Goal: Information Seeking & Learning: Check status

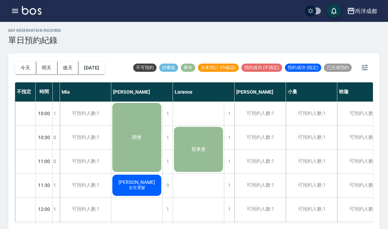
scroll to position [4, 134]
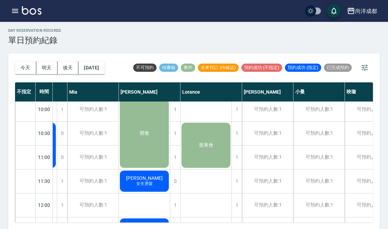
click at [46, 67] on button "明天" at bounding box center [46, 68] width 21 height 13
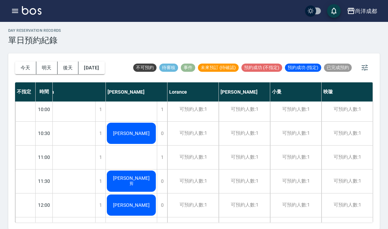
click at [133, 131] on span "[PERSON_NAME]" at bounding box center [131, 133] width 39 height 5
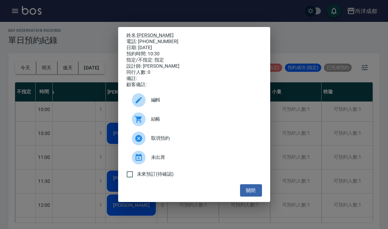
click at [257, 197] on button "關閉" at bounding box center [251, 190] width 22 height 13
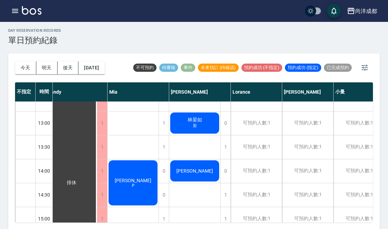
scroll to position [134, 69]
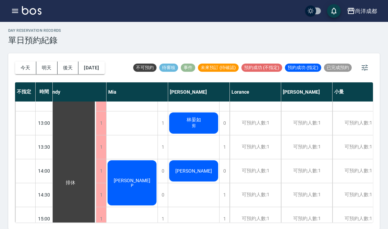
click at [194, 122] on span "林晏如" at bounding box center [193, 120] width 17 height 6
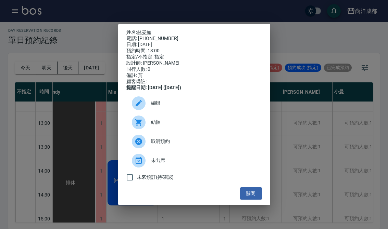
click at [149, 30] on link "林晏如" at bounding box center [144, 31] width 14 height 5
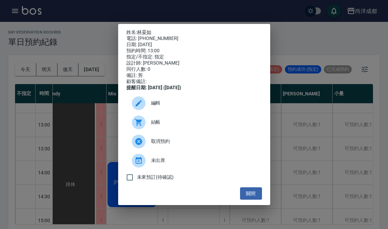
click at [299, 112] on div "姓名: [PERSON_NAME]: [PHONE_NUMBER] 日期: [DATE] 預約時間: 13:00 指定/不指定: 指定 設計師: [PERSO…" at bounding box center [194, 114] width 388 height 229
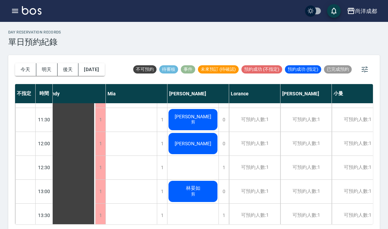
scroll to position [67, 71]
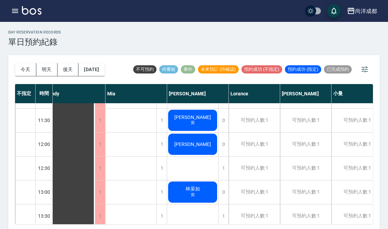
click at [202, 145] on div "[PERSON_NAME]" at bounding box center [192, 144] width 51 height 23
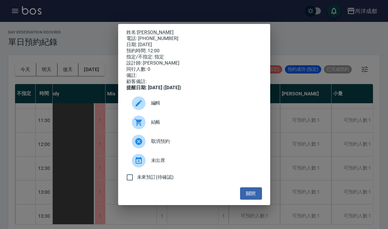
click at [146, 29] on link "[PERSON_NAME]" at bounding box center [155, 31] width 37 height 5
click at [253, 200] on button "關閉" at bounding box center [251, 194] width 22 height 13
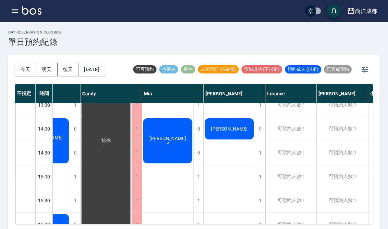
scroll to position [168, 35]
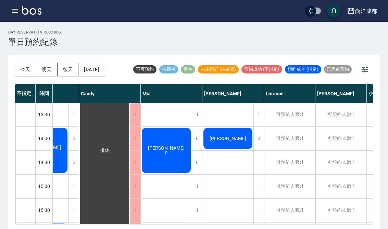
click at [237, 140] on div "[PERSON_NAME]" at bounding box center [227, 138] width 51 height 23
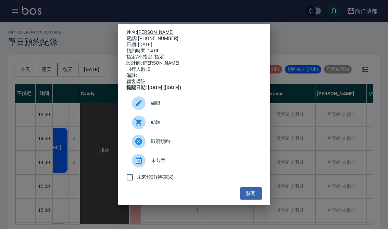
click at [147, 29] on link "[PERSON_NAME]" at bounding box center [155, 31] width 37 height 5
click at [293, 150] on div "姓名: [PERSON_NAME] 電話: [PHONE_NUMBER] 日期: [DATE] 預約時間: 14:00 指定/不指定: 指定 設計師: [PE…" at bounding box center [194, 114] width 388 height 229
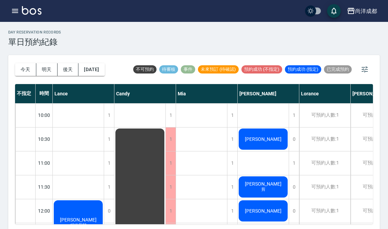
scroll to position [0, 0]
click at [269, 140] on span "[PERSON_NAME]" at bounding box center [262, 139] width 39 height 5
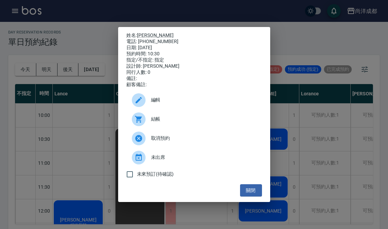
click at [146, 33] on link "[PERSON_NAME]" at bounding box center [155, 35] width 37 height 5
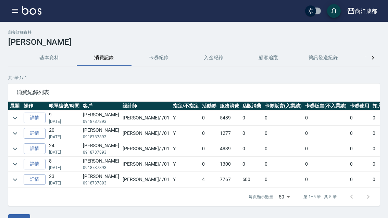
click at [34, 115] on link "詳情" at bounding box center [35, 118] width 22 height 11
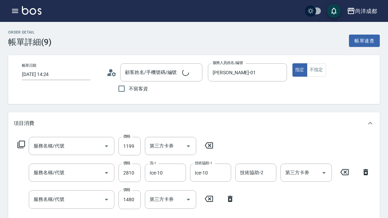
type input "2025/07/13 14:24"
type input "Benny-01"
type input "許暉堃/0918737893/null"
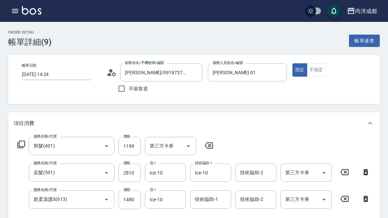
type input "剪髮(401)"
type input "染髮(501)"
type input "新柔漾護S(613)"
type input "信用卡"
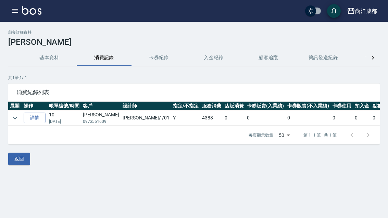
click at [34, 118] on link "詳情" at bounding box center [35, 118] width 22 height 11
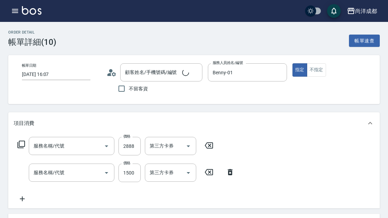
type input "2025/08/24 16:07"
type input "[PERSON_NAME]-01"
type input "430"
type input "染髮(501)"
type input "剪髮(401)"
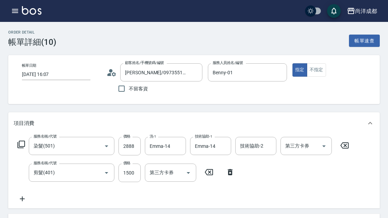
type input "簡家榆/0973551609/"
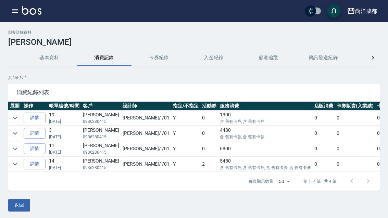
click at [35, 136] on link "詳情" at bounding box center [35, 133] width 22 height 11
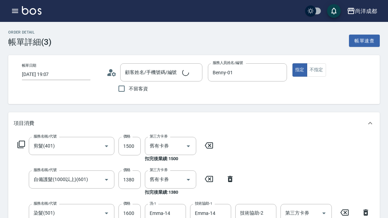
type input "2025/06/30 19:07"
type input "Benny-01"
type input "160"
type input "周惠敏/0936280415/"
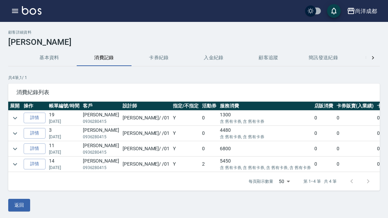
click at [220, 166] on p "含 舊有卡券, 含 舊有卡券, 含 舊有卡券, 含 舊有卡券" at bounding box center [265, 168] width 91 height 6
click at [218, 148] on td "6800" at bounding box center [265, 148] width 94 height 15
click at [39, 147] on link "詳情" at bounding box center [35, 148] width 22 height 11
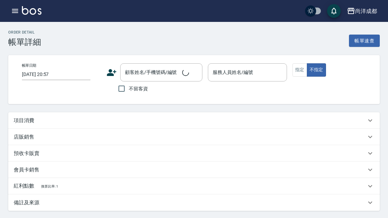
type input "2025/04/08 20:43"
type input "Benny-01"
type input "680"
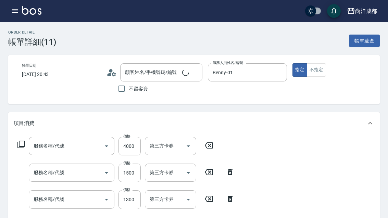
type input "自備鍍膜(606)"
type input "染髮(501)"
type input "剪髮(401)"
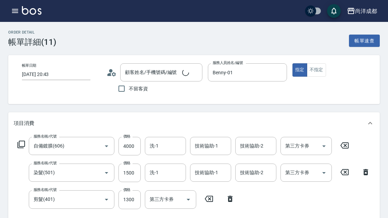
type input "周惠敏/0936280415/"
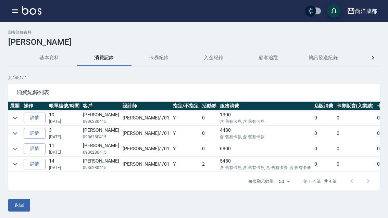
click at [220, 165] on p "含 舊有卡券, 含 舊有卡券, 含 舊有卡券, 含 舊有卡券" at bounding box center [265, 168] width 91 height 6
click at [39, 166] on link "詳情" at bounding box center [35, 164] width 22 height 11
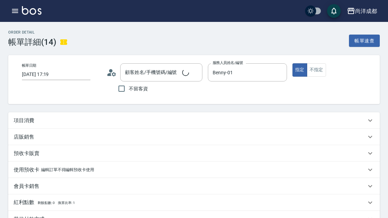
type input "2024/12/22 17:19"
type input "Benny-01"
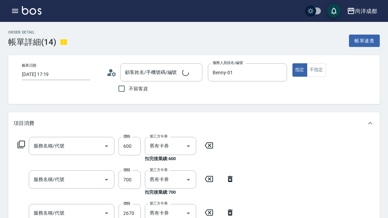
type input "周惠敏/0936280415/"
type input "洗髮(201)"
type input "剪髮(401)"
type input "染髮(501)"
type input "自備護髮(1000以上)(601)"
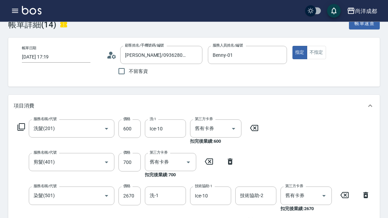
scroll to position [17, 0]
